Goal: Browse casually: Explore the website without a specific task or goal

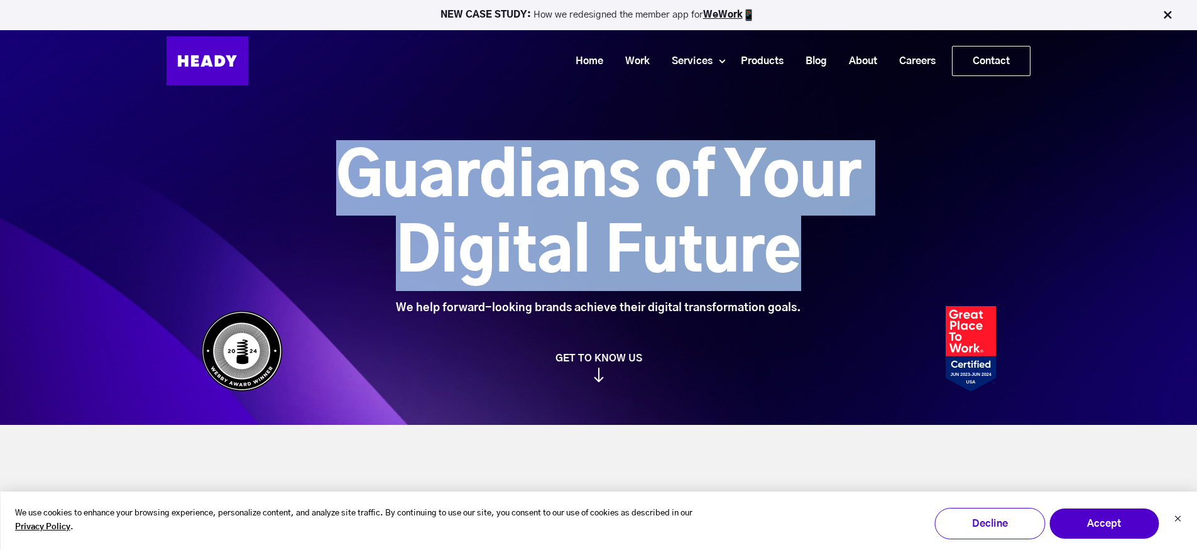
drag, startPoint x: 344, startPoint y: 161, endPoint x: 826, endPoint y: 248, distance: 490.3
click at [826, 248] on h1 "Guardians of Your Digital Future" at bounding box center [598, 215] width 665 height 151
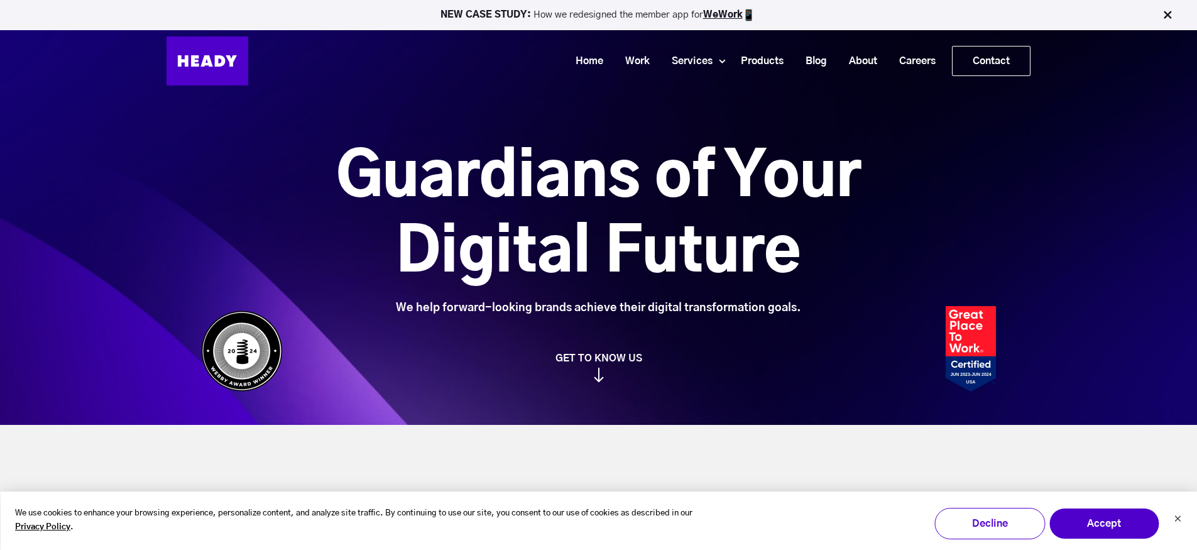
click at [362, 344] on div "Guardians of Your Digital Future We help forward-looking brands achieve their d…" at bounding box center [598, 261] width 832 height 242
drag, startPoint x: 508, startPoint y: 299, endPoint x: 746, endPoint y: 294, distance: 237.5
click at [746, 294] on div "Guardians of Your Digital Future We help forward-looking brands achieve their d…" at bounding box center [598, 227] width 665 height 175
drag, startPoint x: 760, startPoint y: 308, endPoint x: 442, endPoint y: 312, distance: 317.9
click at [450, 312] on div "We help forward-looking brands achieve their digital transformation goals." at bounding box center [598, 308] width 665 height 14
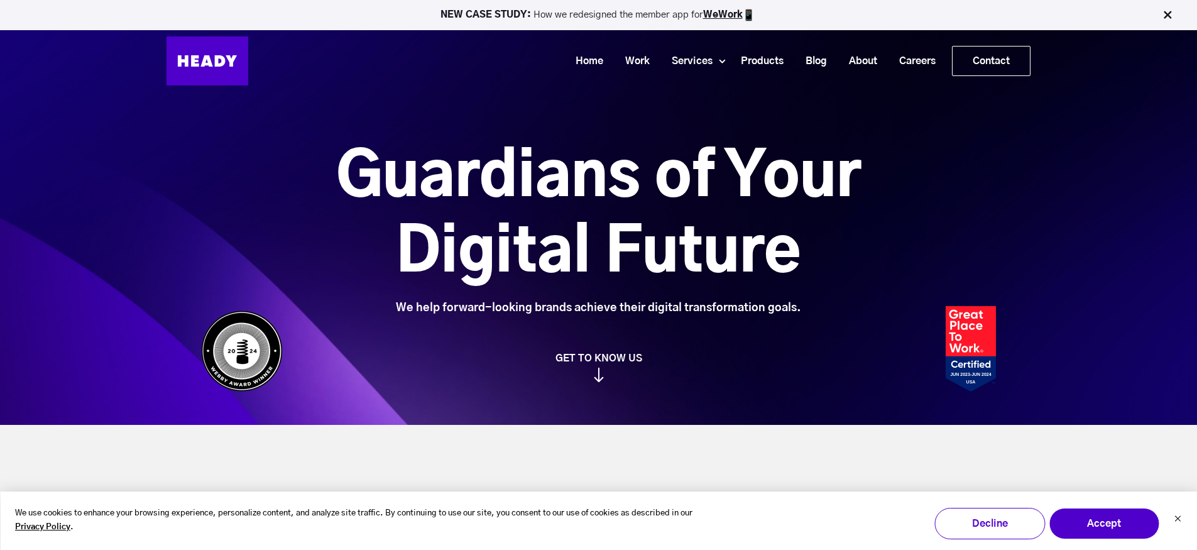
click at [425, 313] on div "We help forward-looking brands achieve their digital transformation goals." at bounding box center [598, 308] width 665 height 14
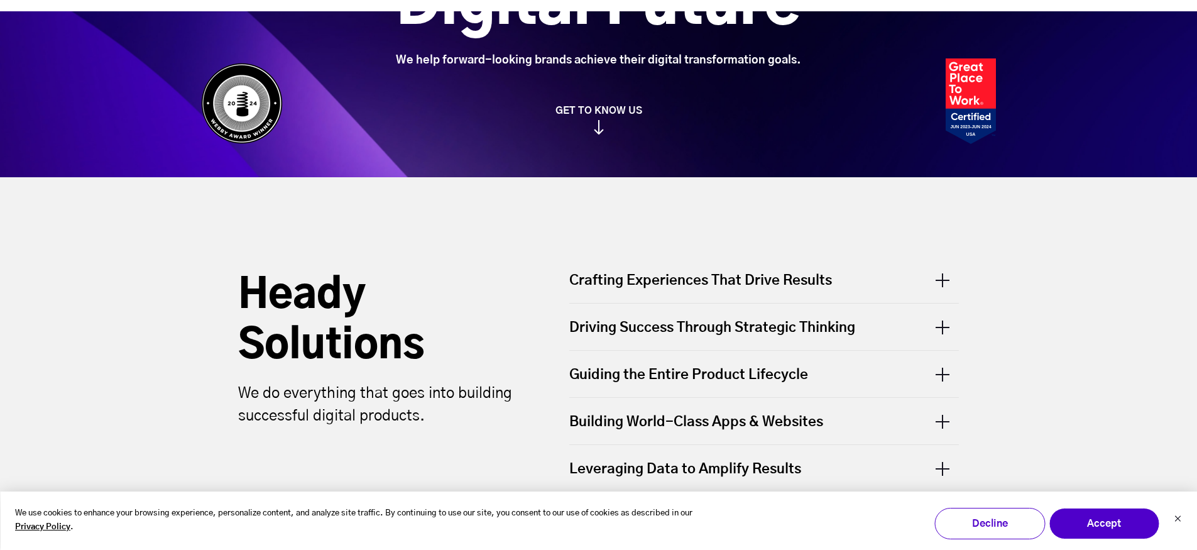
scroll to position [327, 0]
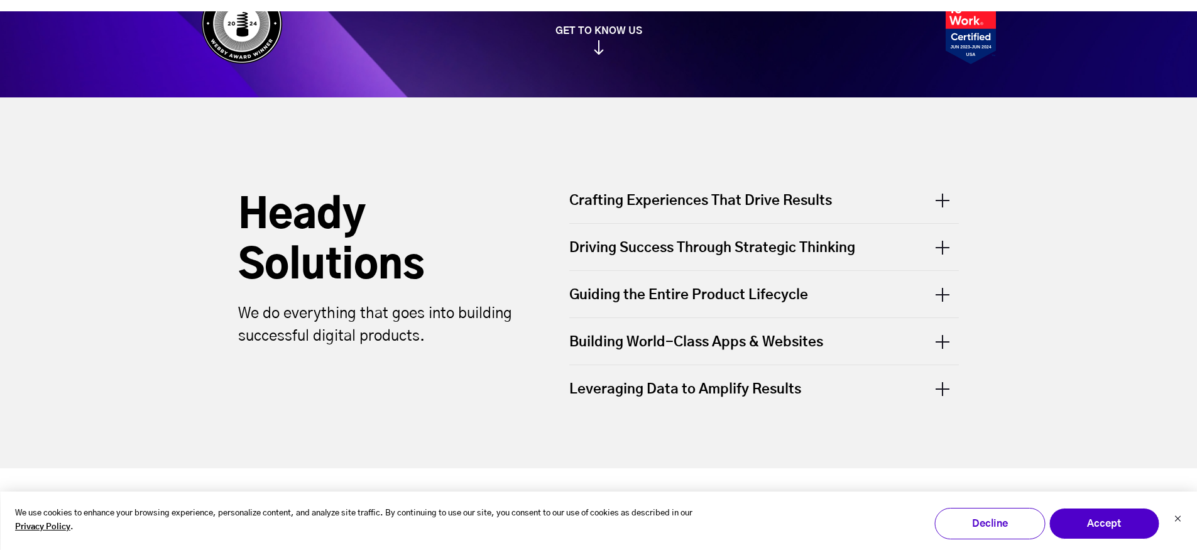
click at [764, 395] on div "Leveraging Data to Amplify Results" at bounding box center [764, 388] width 390 height 46
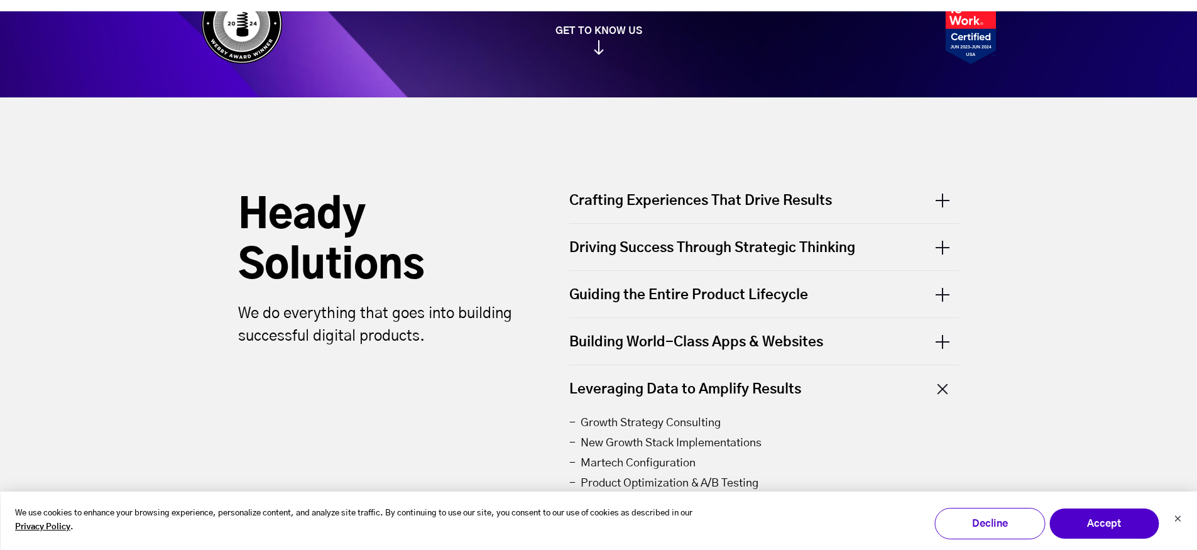
click at [758, 329] on div "Building World-Class Apps & Websites" at bounding box center [764, 341] width 390 height 46
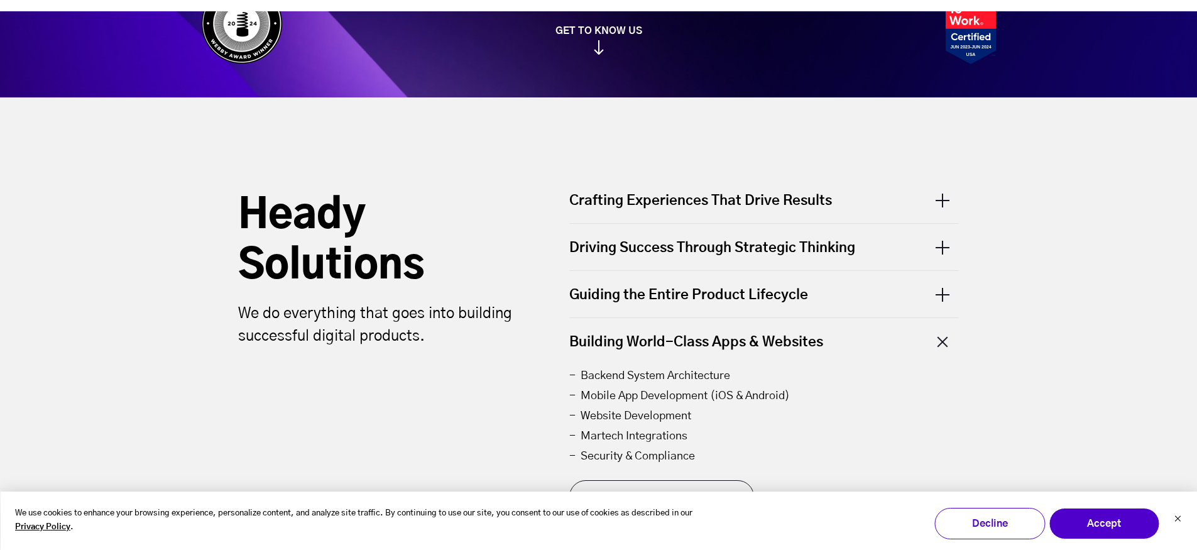
click at [753, 294] on div "Guiding the Entire Product Lifecycle" at bounding box center [764, 294] width 390 height 46
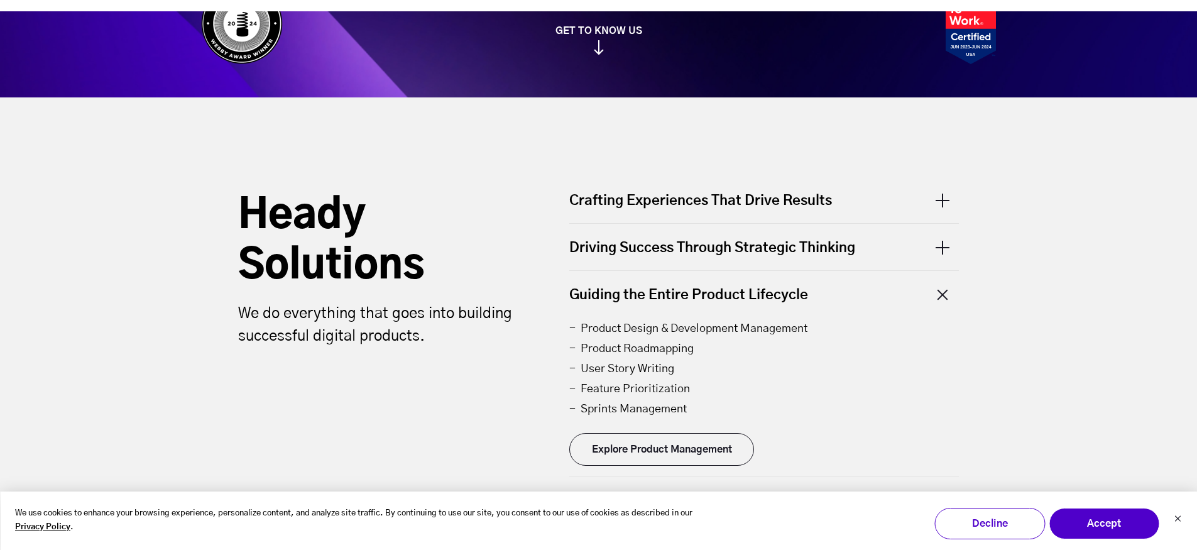
click at [755, 239] on div "Driving Success Through Strategic Thinking" at bounding box center [764, 247] width 390 height 46
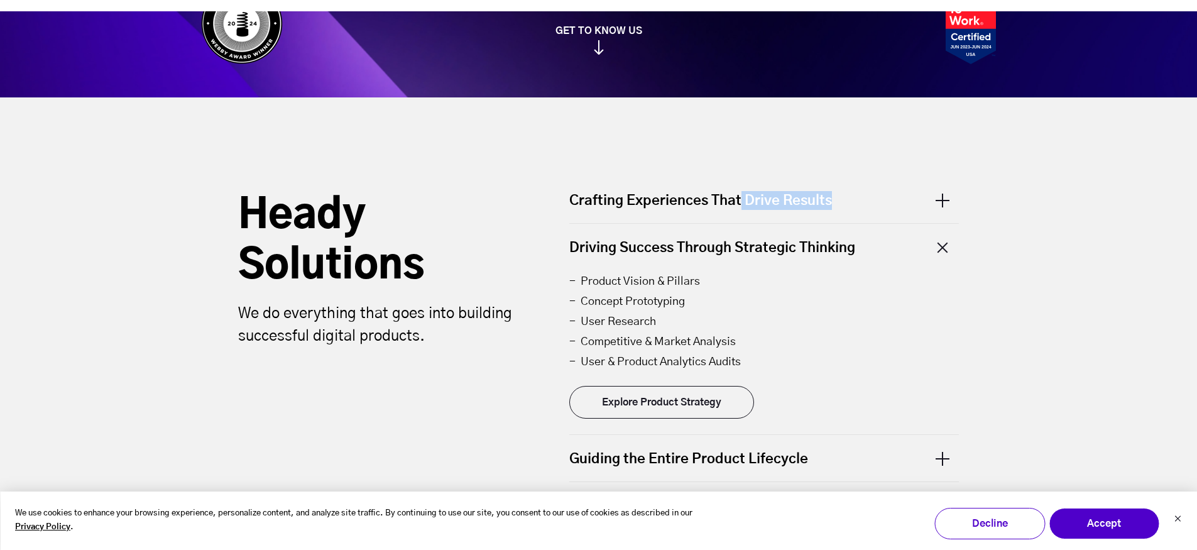
click at [740, 209] on div "Crafting Experiences That Drive Results" at bounding box center [764, 207] width 390 height 32
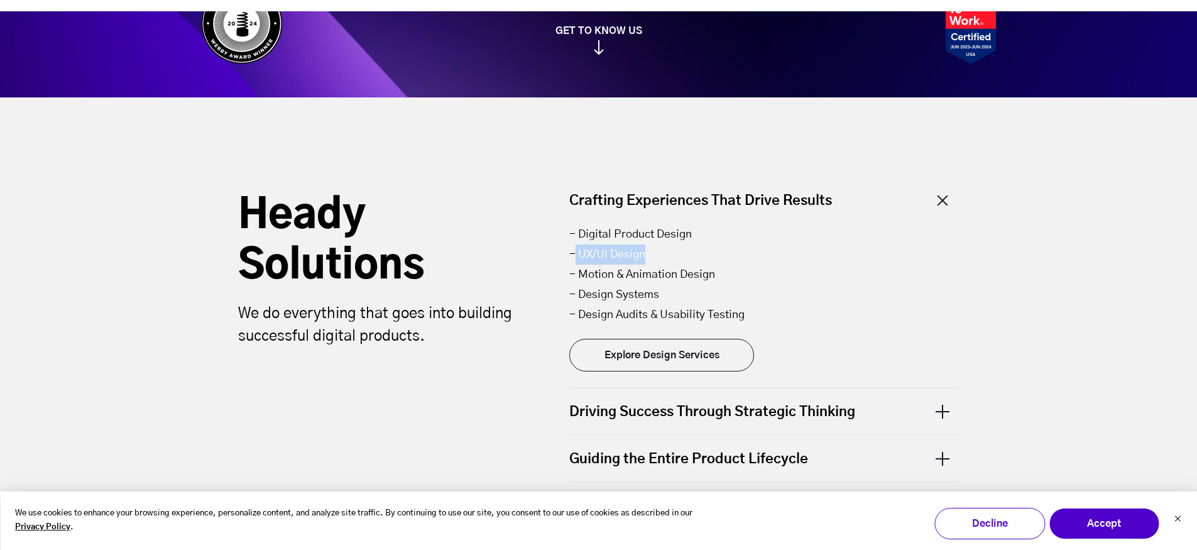
drag, startPoint x: 576, startPoint y: 254, endPoint x: 712, endPoint y: 254, distance: 135.7
click at [712, 254] on li "- UX/UI Design" at bounding box center [764, 254] width 390 height 20
